Goal: Task Accomplishment & Management: Use online tool/utility

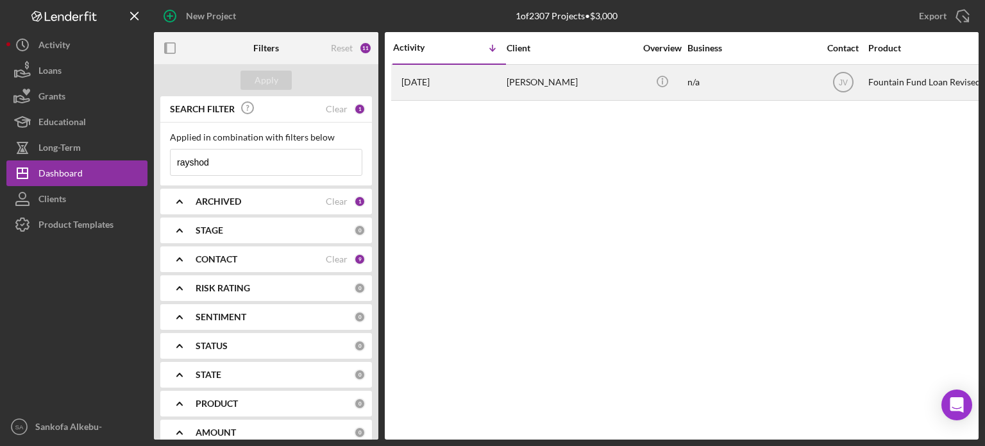
click at [526, 87] on div "[PERSON_NAME]" at bounding box center [571, 82] width 128 height 34
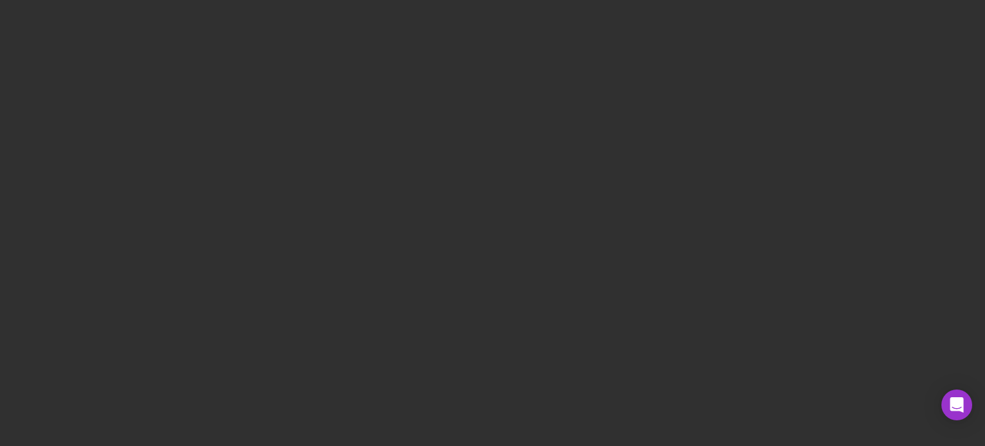
click at [511, 171] on div at bounding box center [492, 223] width 985 height 446
